Goal: Transaction & Acquisition: Purchase product/service

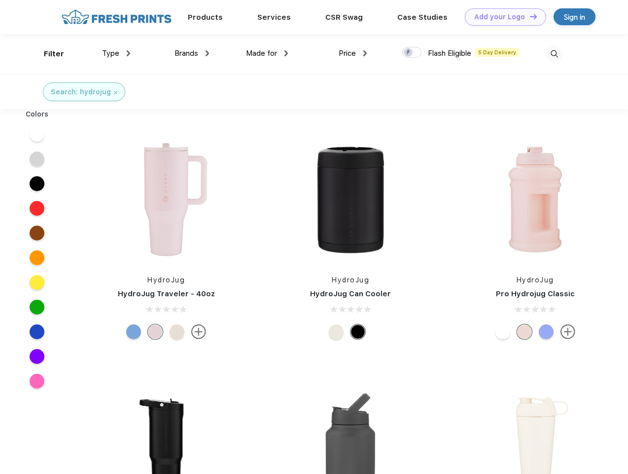
scroll to position [0, 0]
click at [502, 17] on link "Add your Logo Design Tool" at bounding box center [505, 16] width 81 height 17
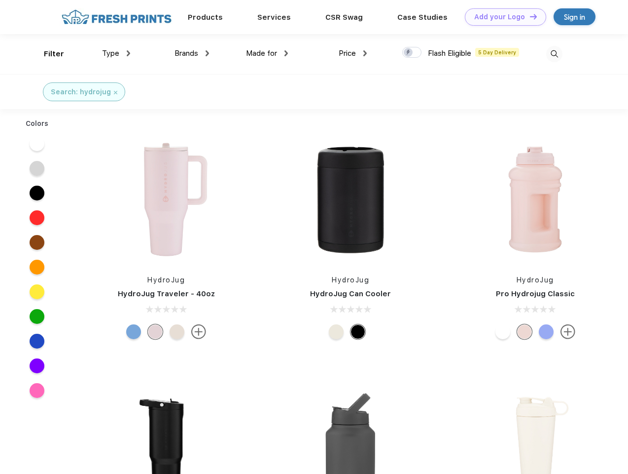
click at [0, 0] on div "Design Tool" at bounding box center [0, 0] width 0 height 0
click at [529, 16] on link "Add your Logo Design Tool" at bounding box center [505, 16] width 81 height 17
click at [47, 54] on div "Filter" at bounding box center [54, 53] width 20 height 11
click at [116, 53] on span "Type" at bounding box center [110, 53] width 17 height 9
click at [192, 53] on span "Brands" at bounding box center [187, 53] width 24 height 9
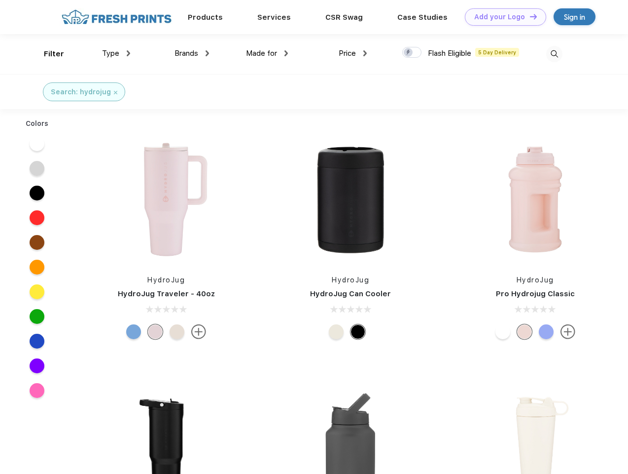
click at [267, 53] on span "Made for" at bounding box center [261, 53] width 31 height 9
click at [353, 53] on span "Price" at bounding box center [347, 53] width 17 height 9
click at [412, 53] on div at bounding box center [411, 52] width 19 height 11
click at [409, 53] on input "checkbox" at bounding box center [405, 49] width 6 height 6
click at [554, 54] on img at bounding box center [555, 54] width 16 height 16
